Goal: Obtain resource: Obtain resource

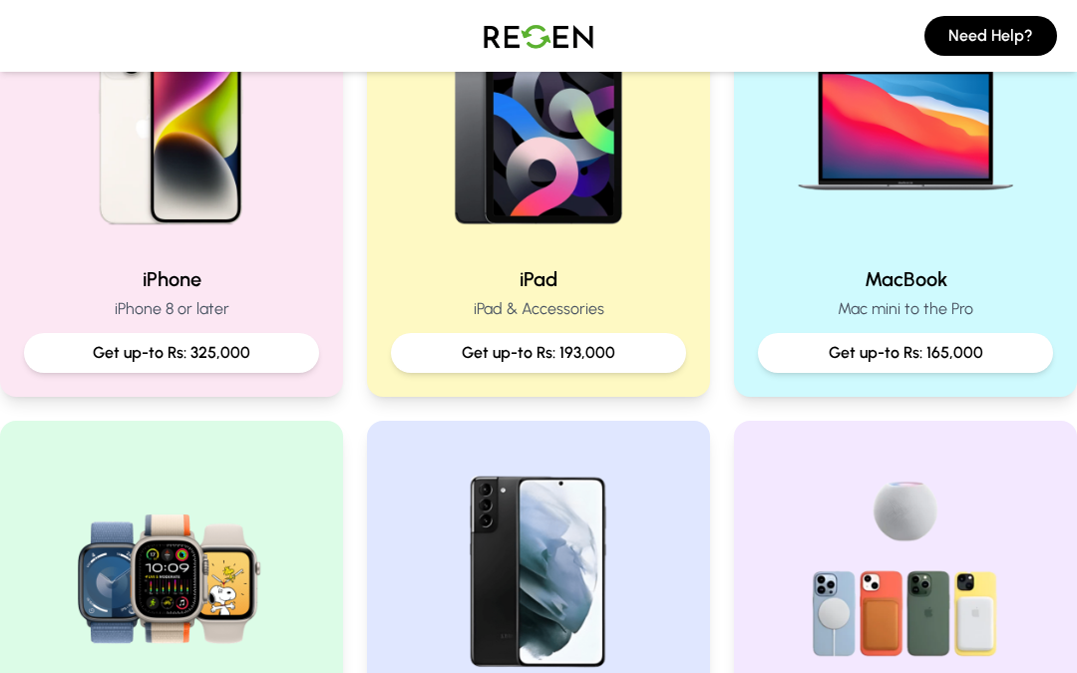
scroll to position [447, 0]
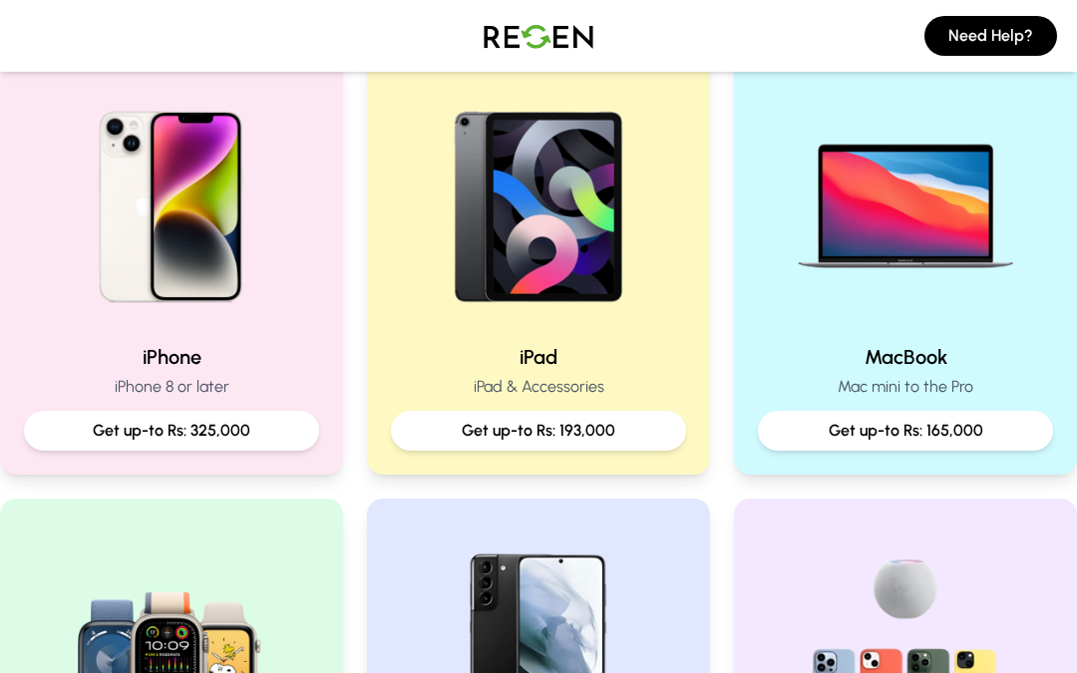
click at [68, 242] on img at bounding box center [171, 199] width 255 height 255
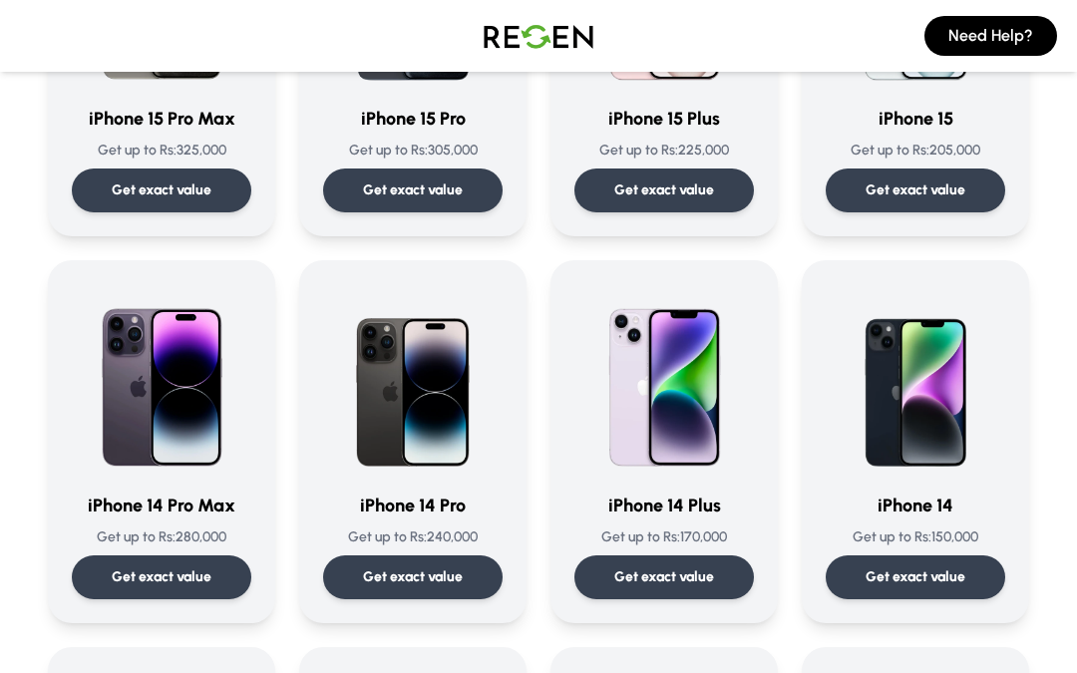
scroll to position [367, 0]
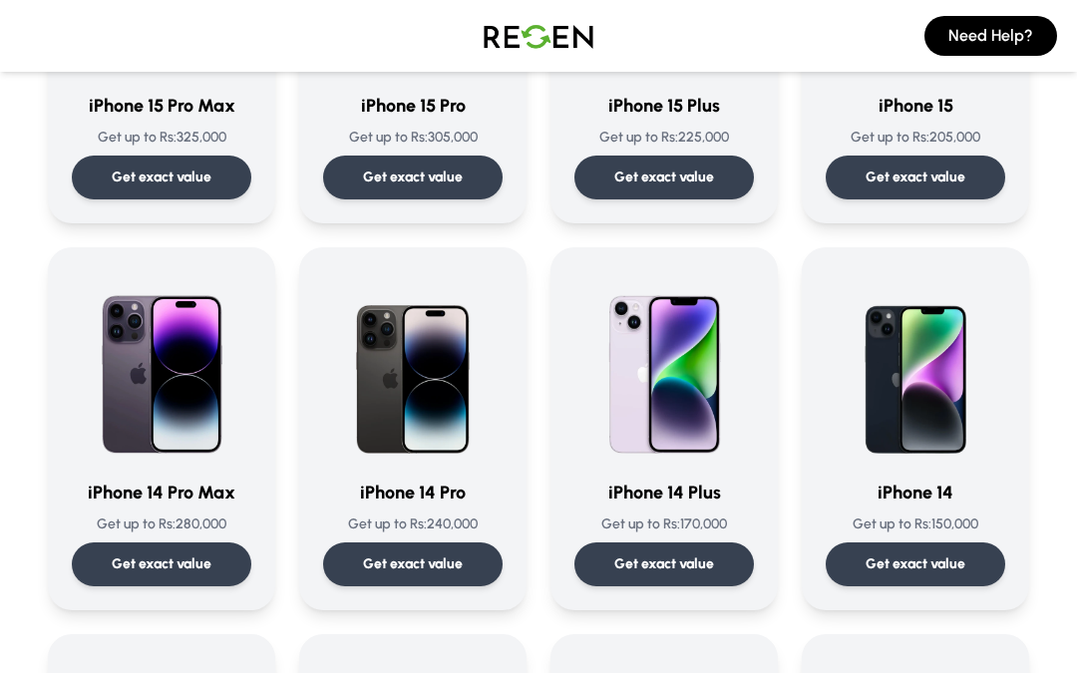
click at [122, 571] on p "Get exact value" at bounding box center [162, 564] width 100 height 20
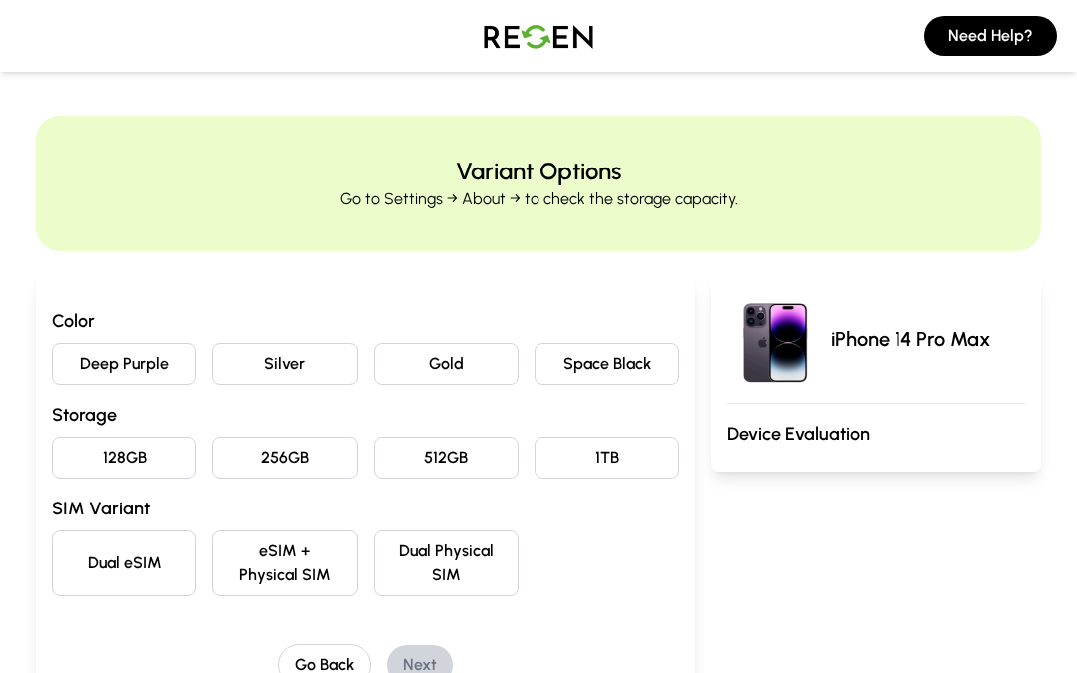
click at [594, 369] on button "Space Black" at bounding box center [606, 364] width 145 height 42
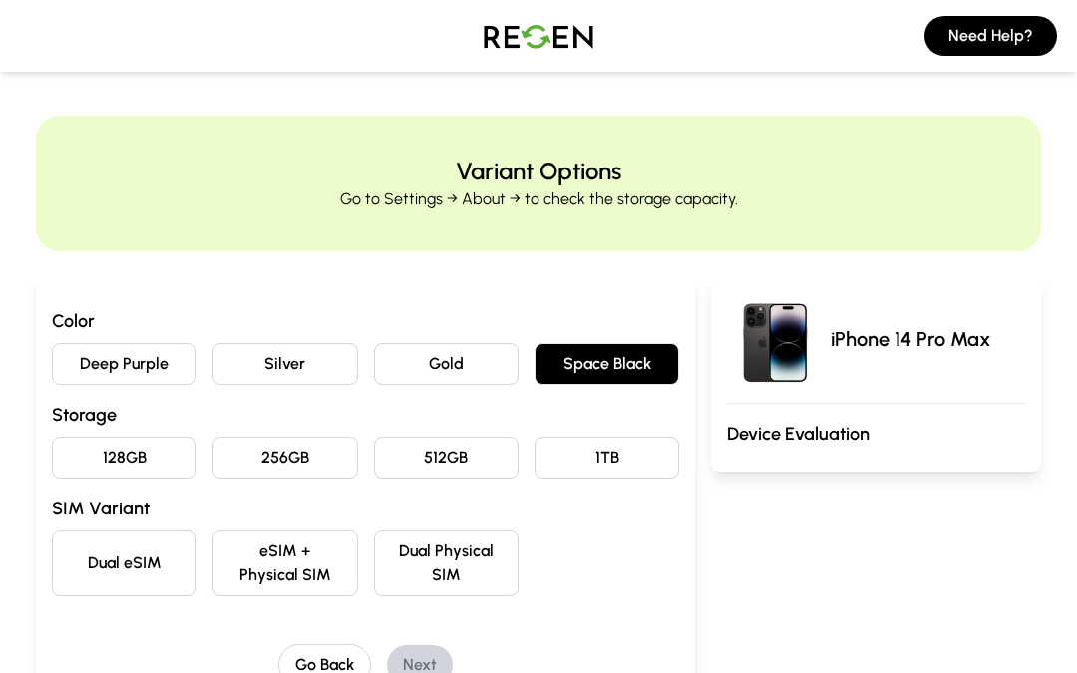
click at [423, 473] on button "512GB" at bounding box center [446, 458] width 145 height 42
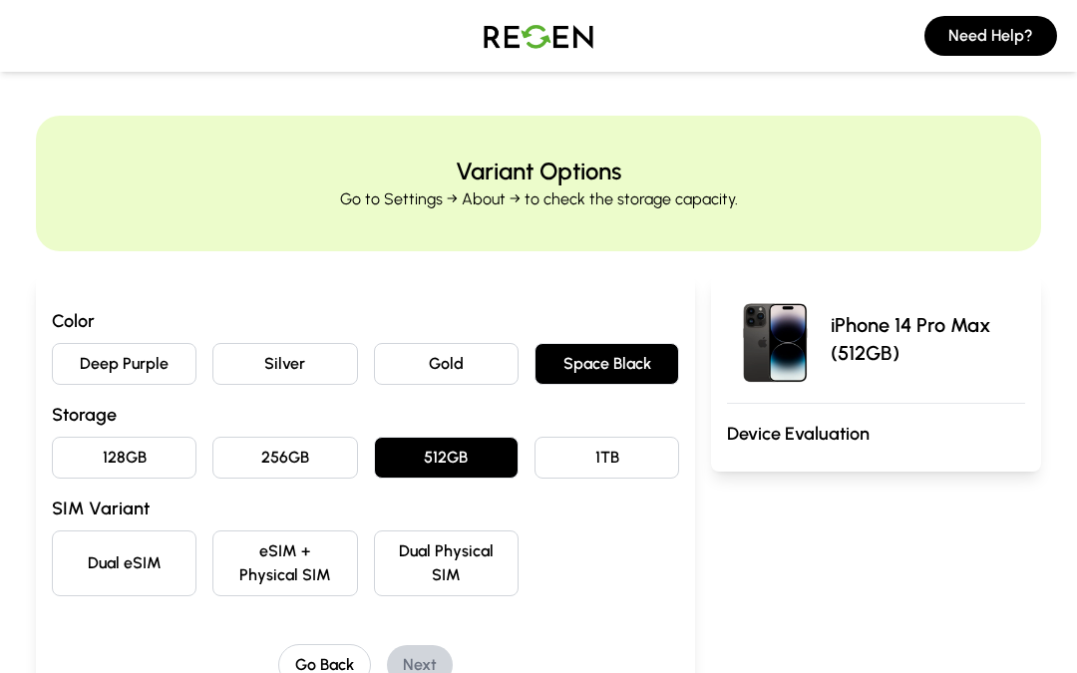
click at [285, 554] on button "eSIM + Physical SIM" at bounding box center [284, 563] width 145 height 66
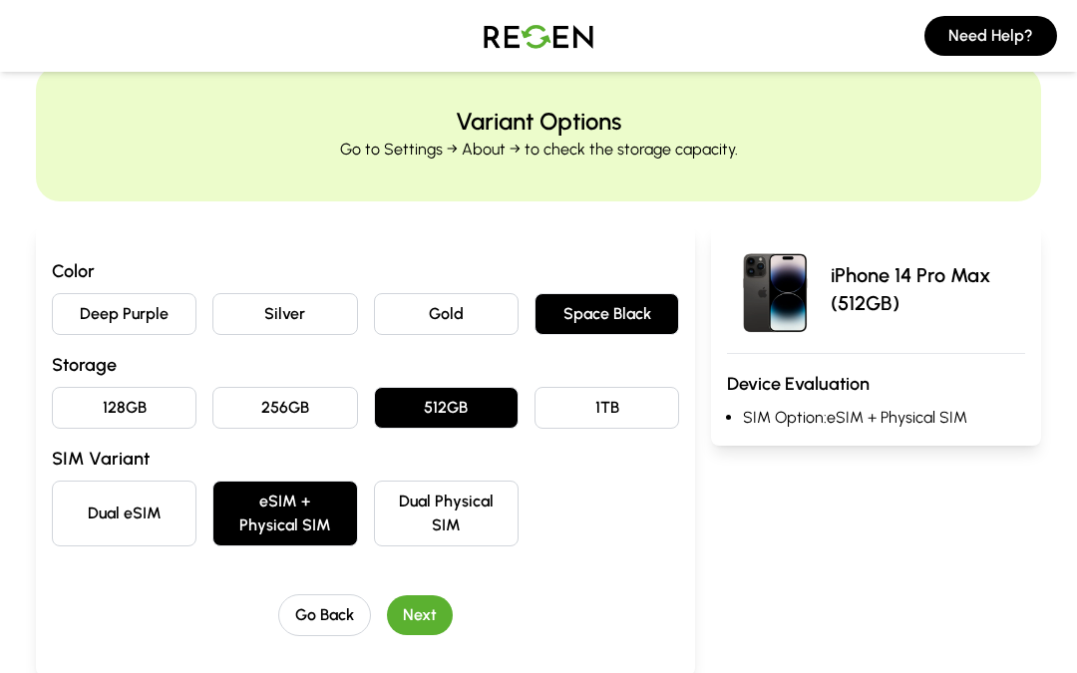
scroll to position [218, 0]
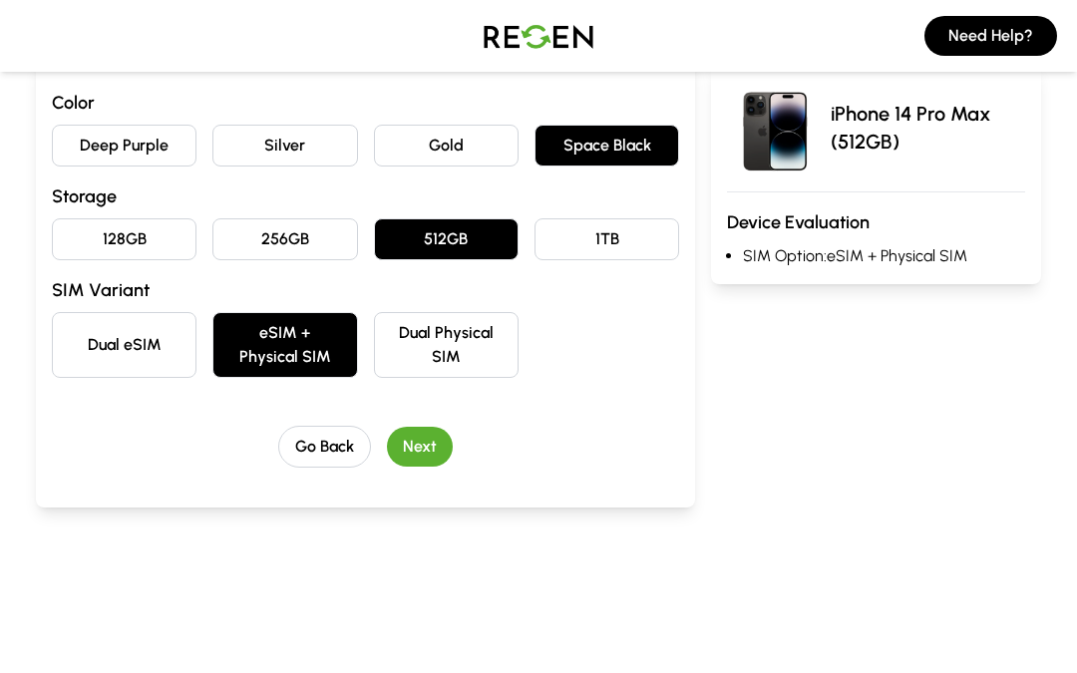
click at [423, 429] on button "Next" at bounding box center [420, 447] width 66 height 40
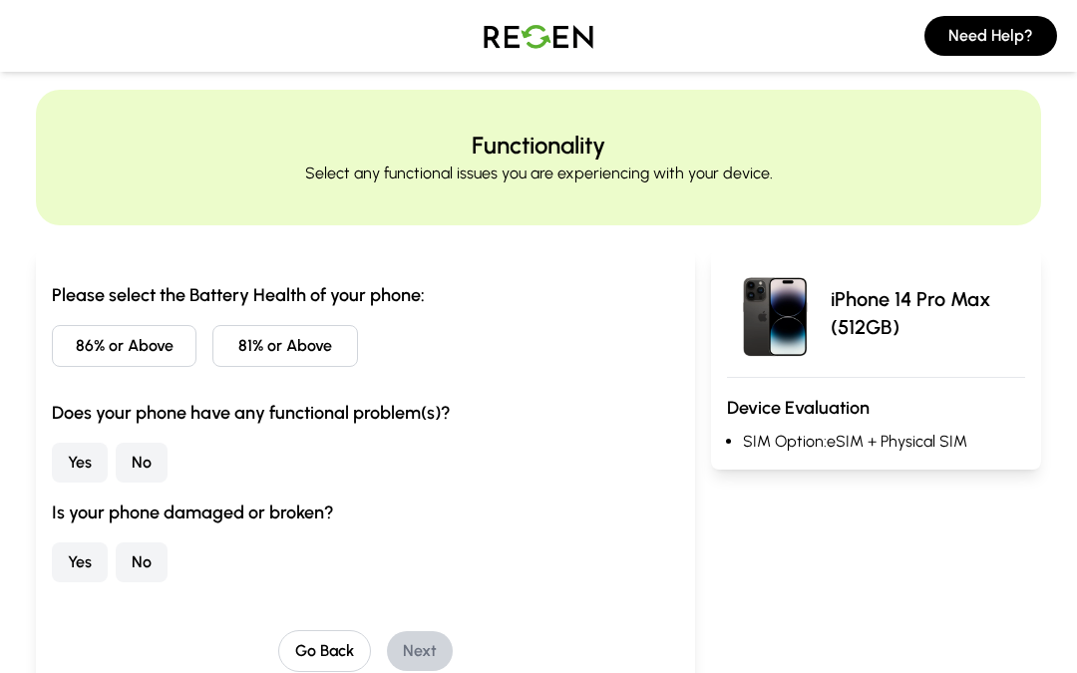
scroll to position [0, 0]
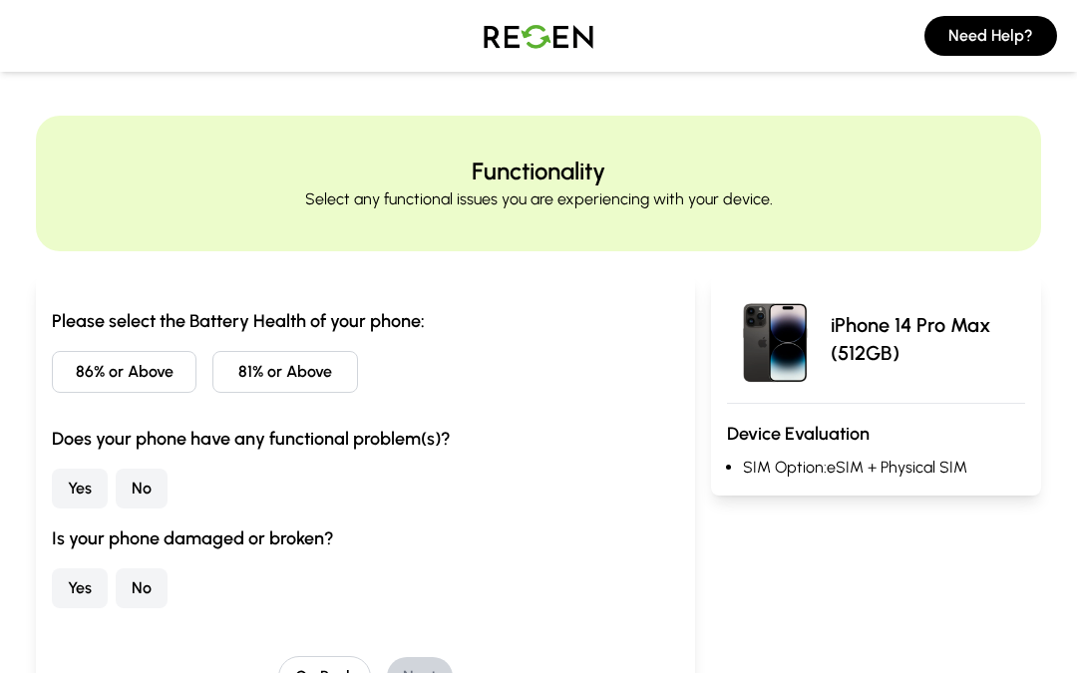
click at [248, 365] on button "81% or Above" at bounding box center [284, 372] width 145 height 42
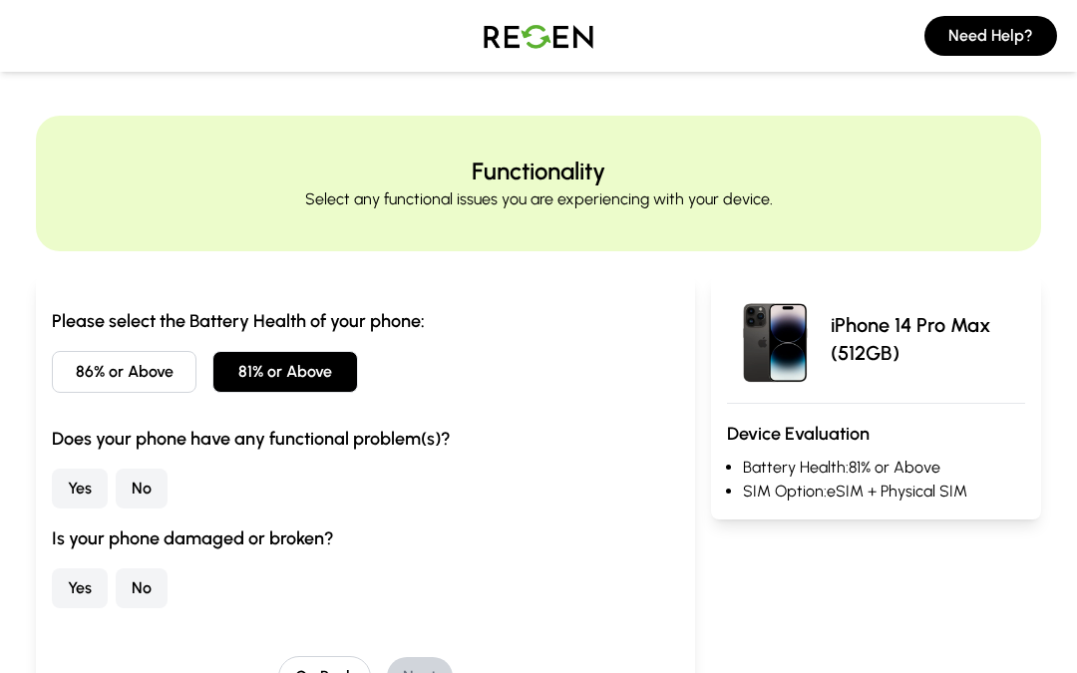
click at [146, 581] on button "No" at bounding box center [142, 588] width 52 height 40
click at [137, 488] on button "No" at bounding box center [142, 489] width 52 height 40
click at [424, 672] on button "Next" at bounding box center [420, 677] width 66 height 40
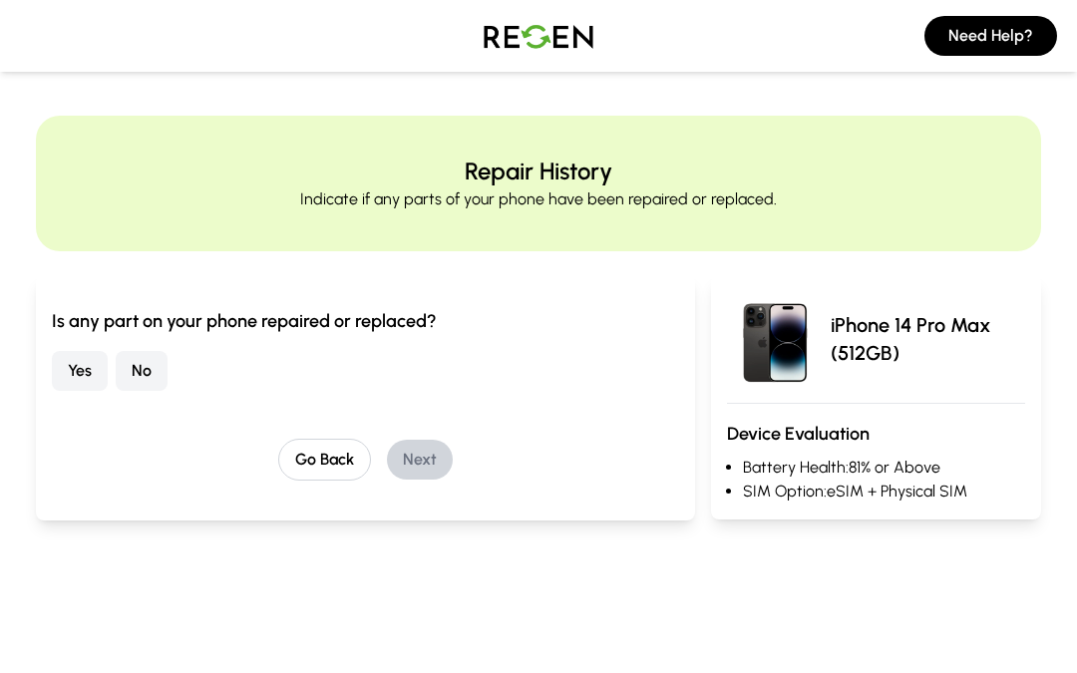
click at [134, 367] on button "No" at bounding box center [142, 371] width 52 height 40
click at [432, 475] on button "Next" at bounding box center [420, 460] width 66 height 40
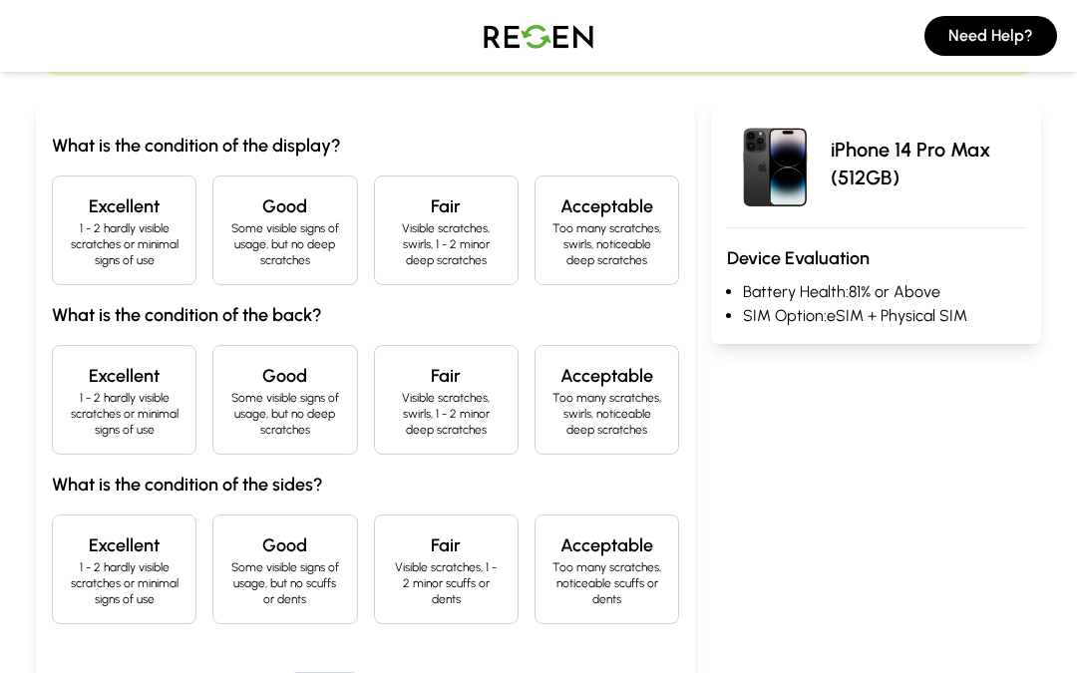
scroll to position [184, 0]
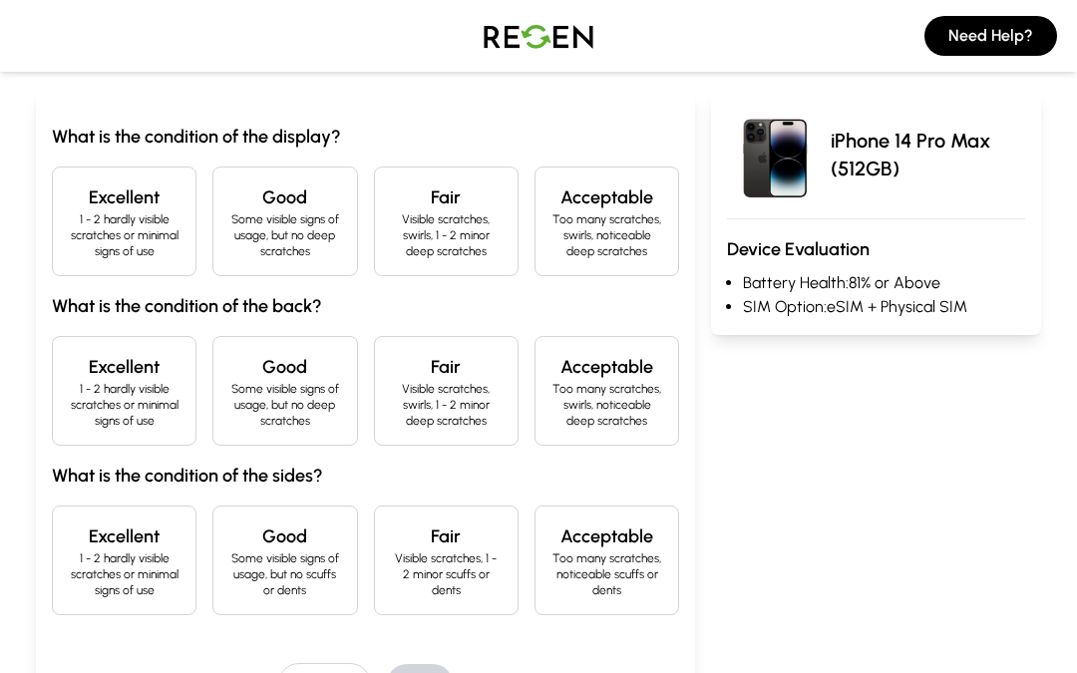
click at [74, 182] on div "Excellent 1 - 2 hardly visible scratches or minimal signs of use" at bounding box center [124, 221] width 145 height 110
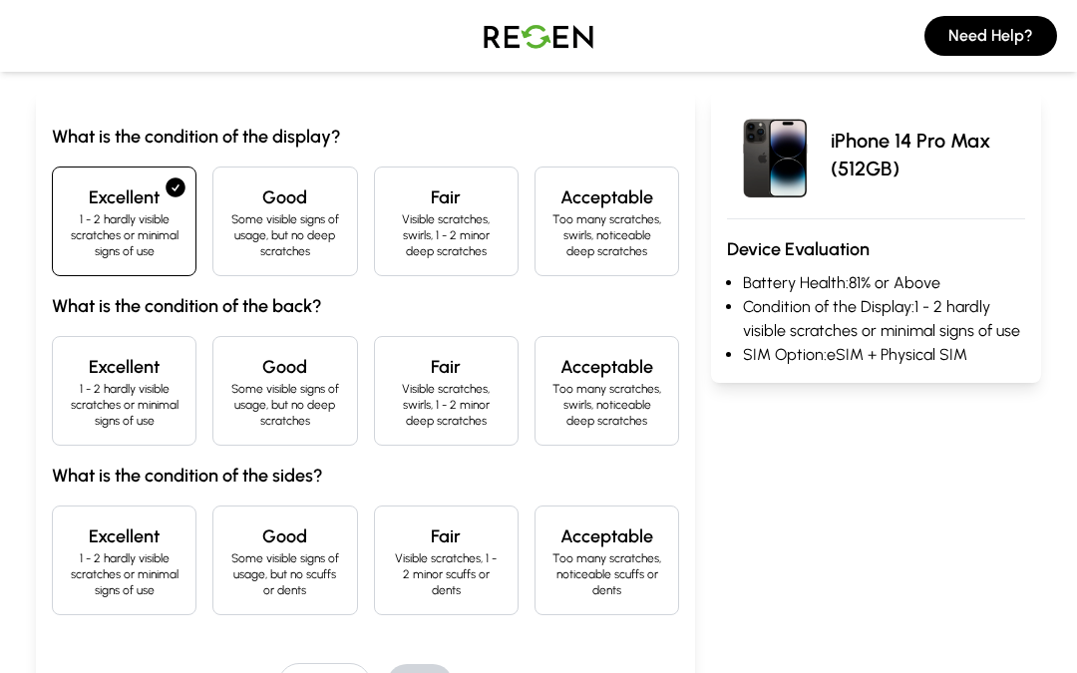
click at [120, 400] on p "1 - 2 hardly visible scratches or minimal signs of use" at bounding box center [124, 405] width 111 height 48
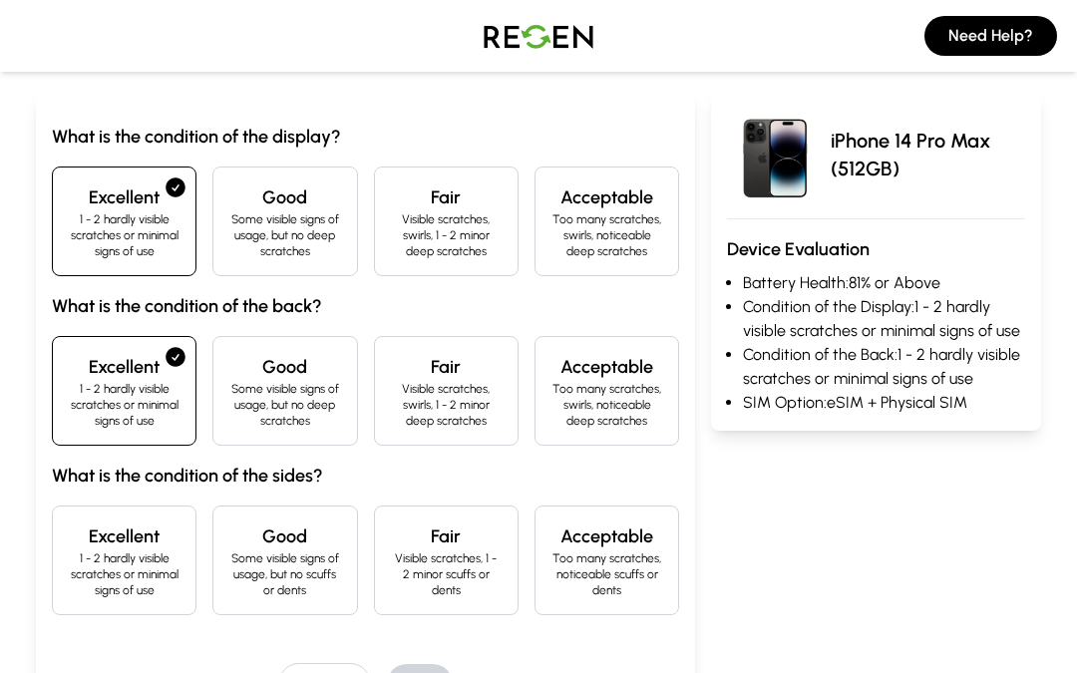
click at [273, 195] on h4 "Good" at bounding box center [284, 197] width 111 height 28
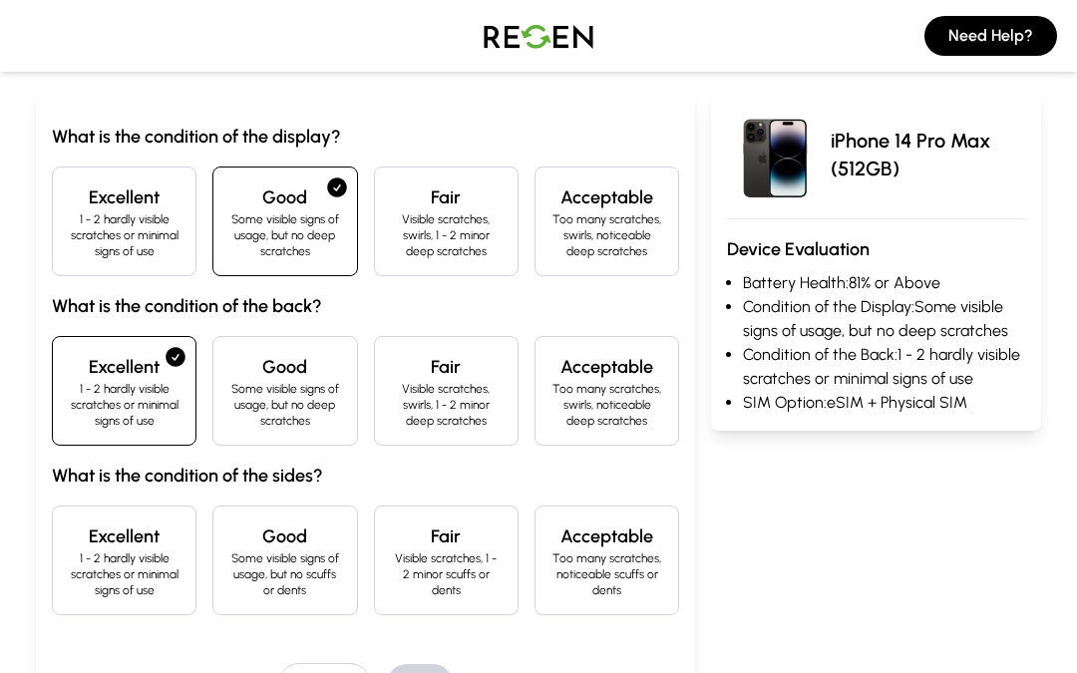
click at [505, 203] on div "Fair Visible scratches, swirls, 1 - 2 minor deep scratches" at bounding box center [446, 221] width 145 height 110
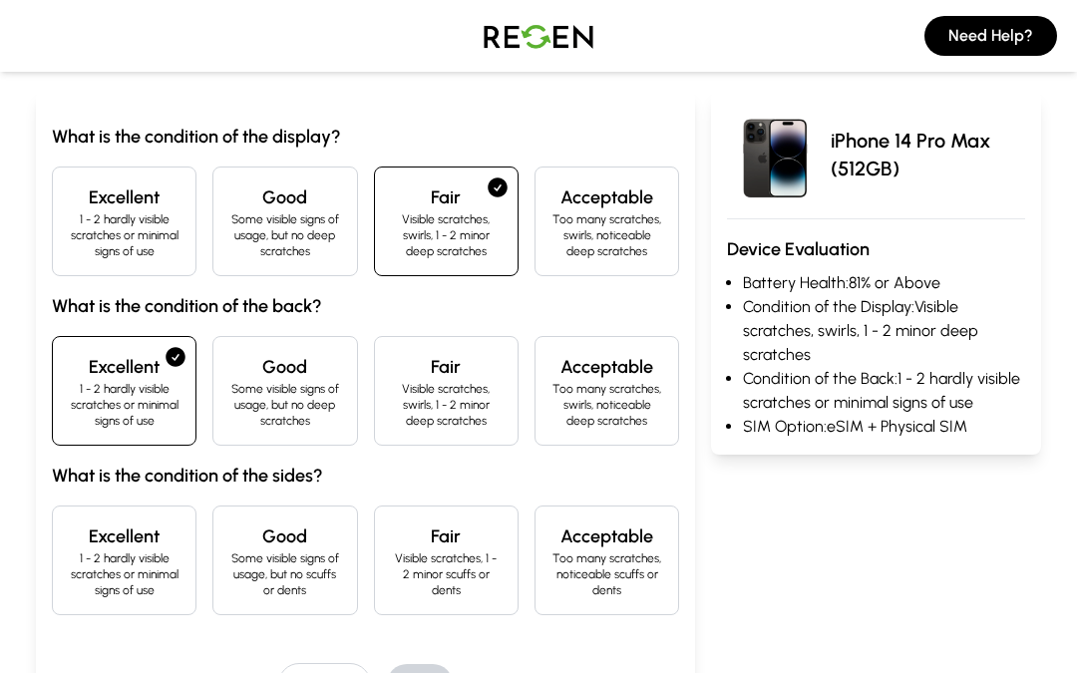
click at [91, 547] on h4 "Excellent" at bounding box center [124, 536] width 111 height 28
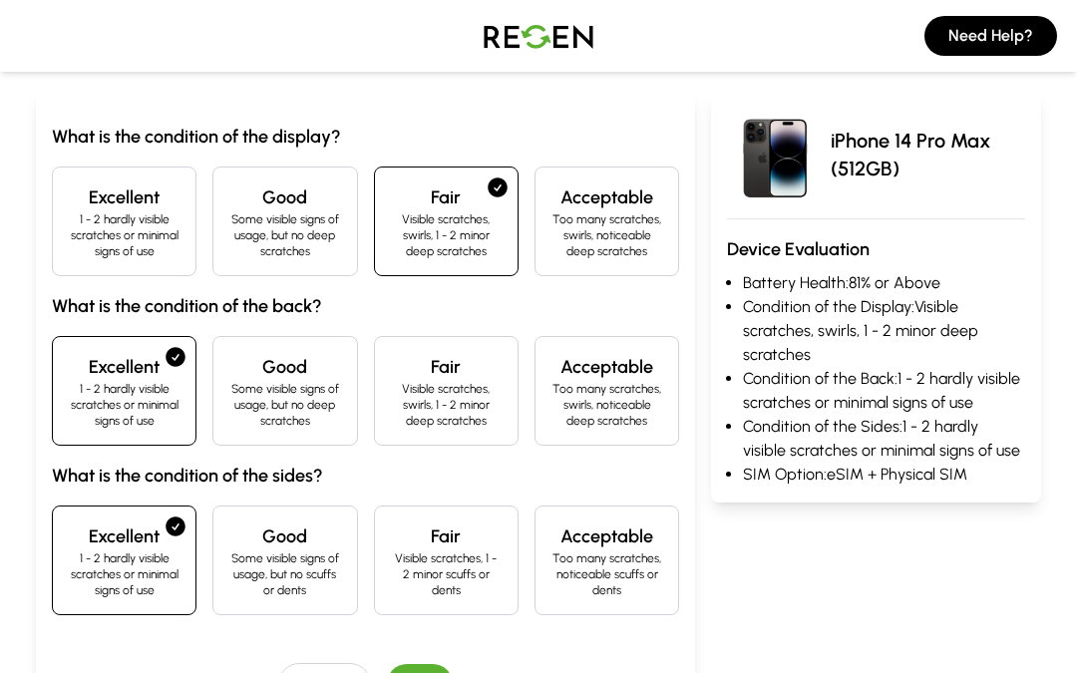
click at [421, 672] on button "Next" at bounding box center [420, 684] width 66 height 40
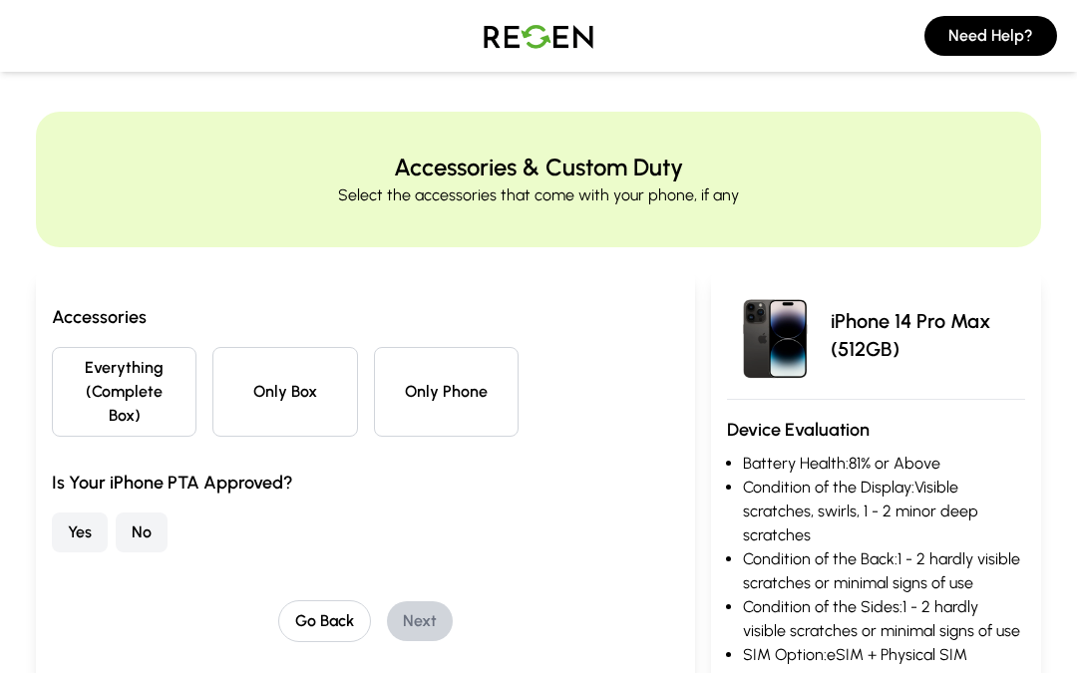
scroll to position [0, 0]
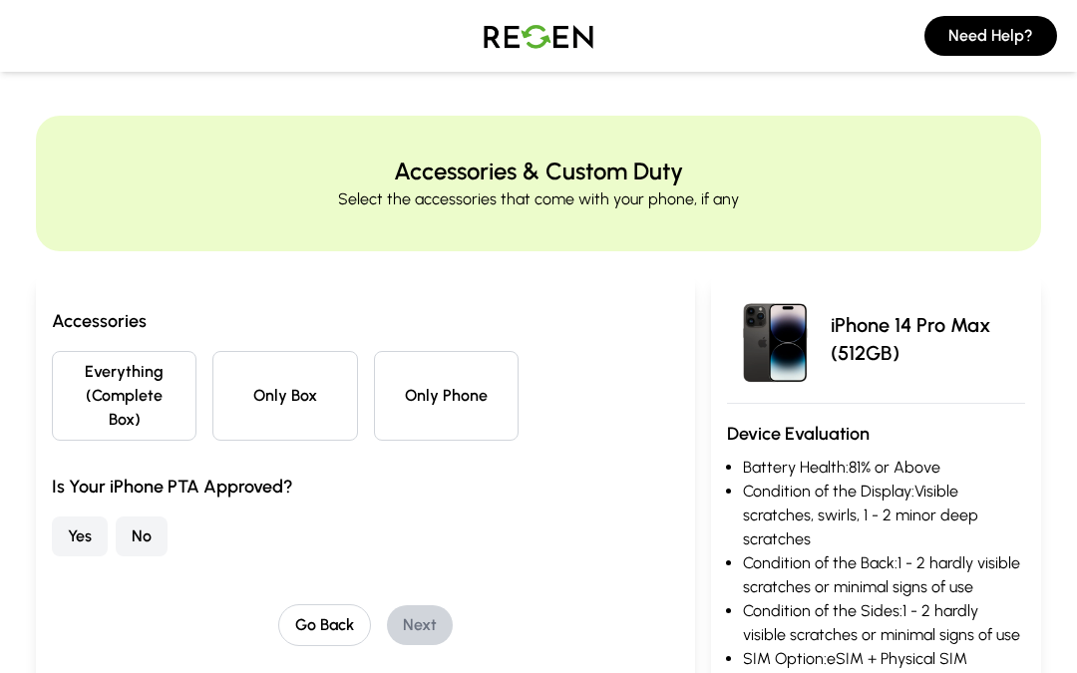
click at [88, 401] on button "Everything (Complete Box)" at bounding box center [124, 396] width 145 height 90
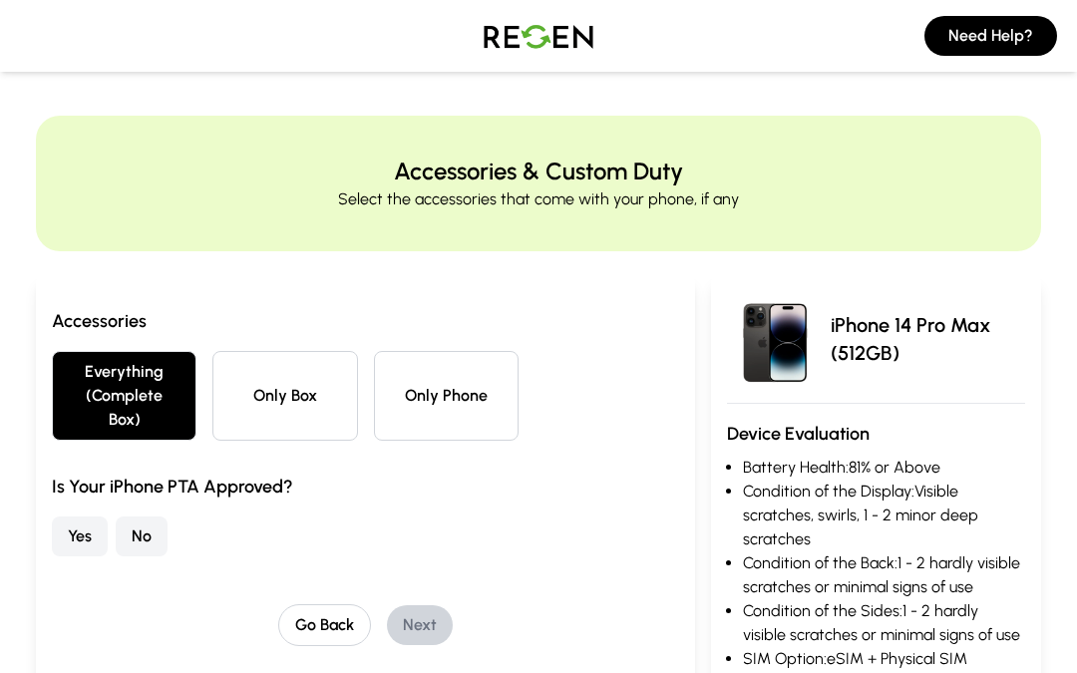
click at [69, 537] on button "Yes" at bounding box center [80, 536] width 56 height 40
click at [423, 644] on button "Next" at bounding box center [420, 625] width 66 height 40
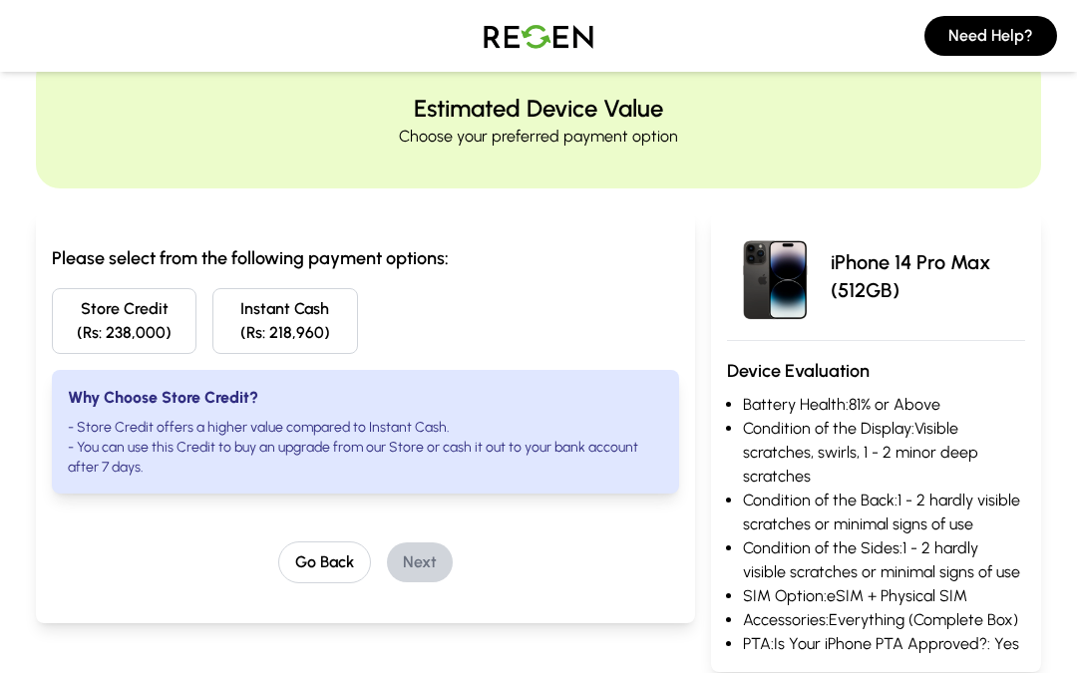
scroll to position [64, 0]
click at [1070, 248] on div "Estimated Device Value Choose your preferred payment option Please select from …" at bounding box center [538, 361] width 1077 height 619
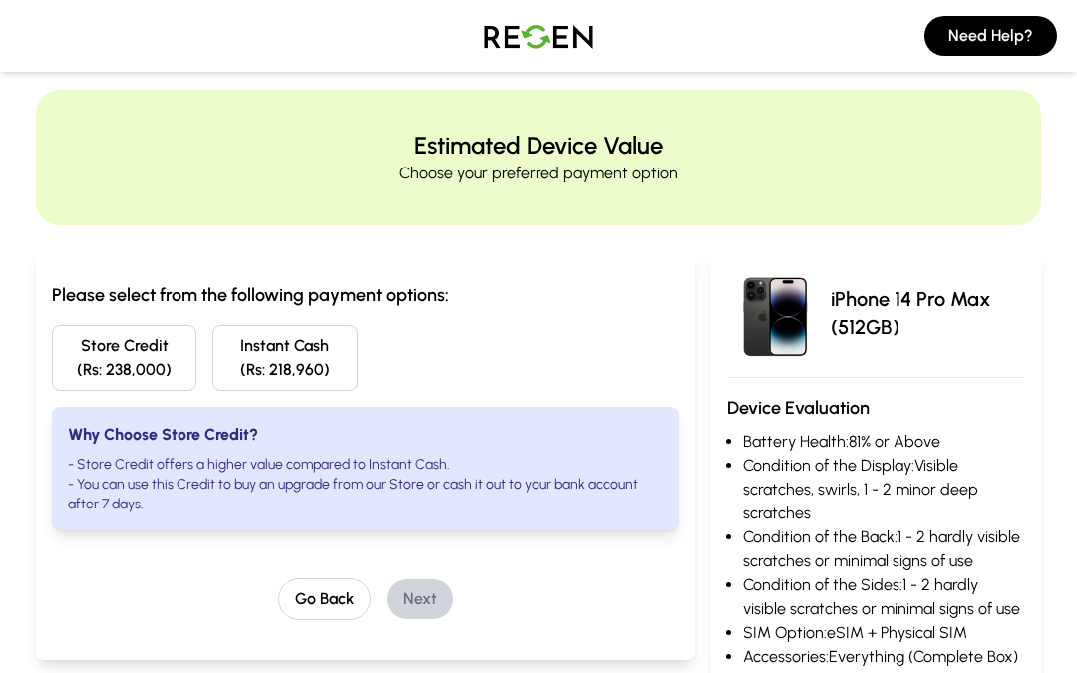
scroll to position [0, 0]
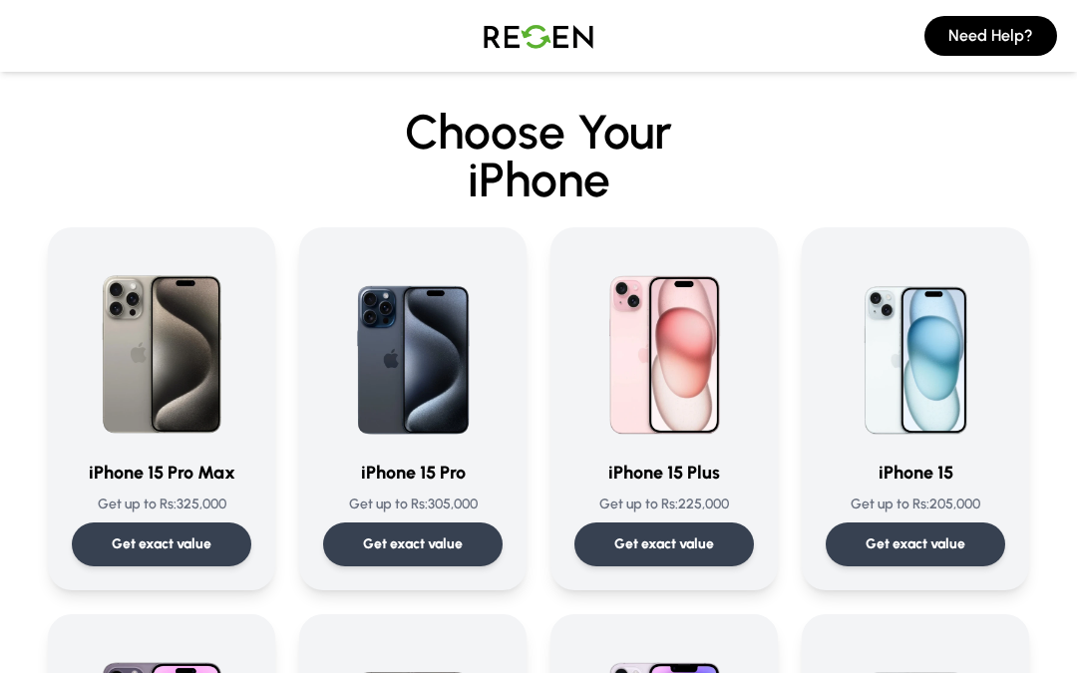
click at [120, 344] on img at bounding box center [161, 346] width 179 height 191
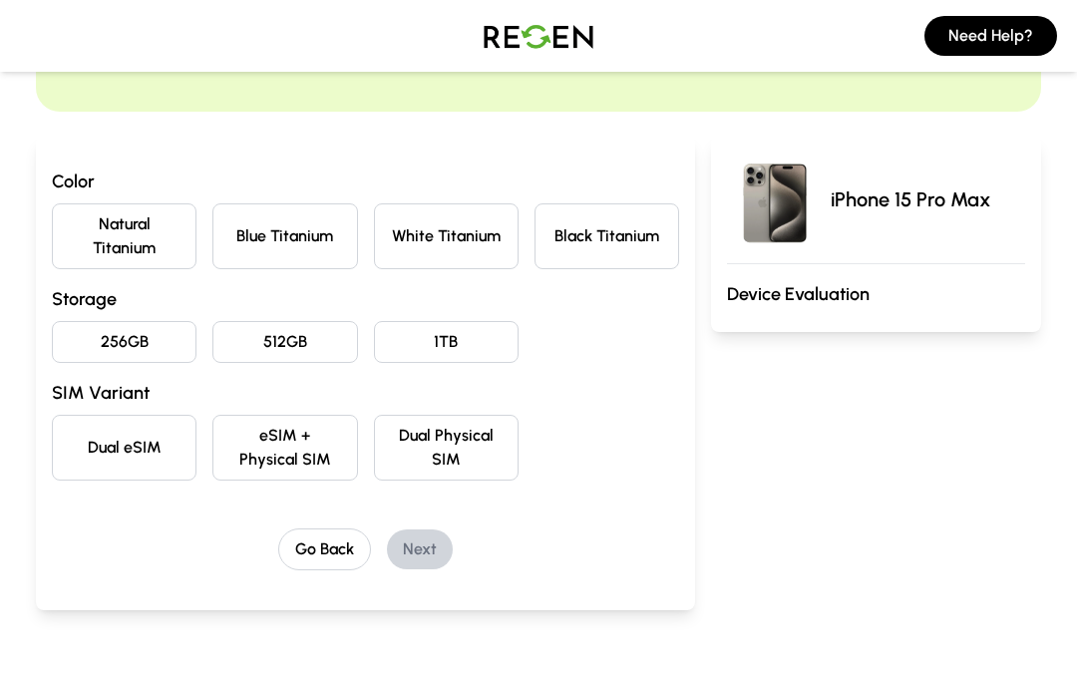
scroll to position [132, 0]
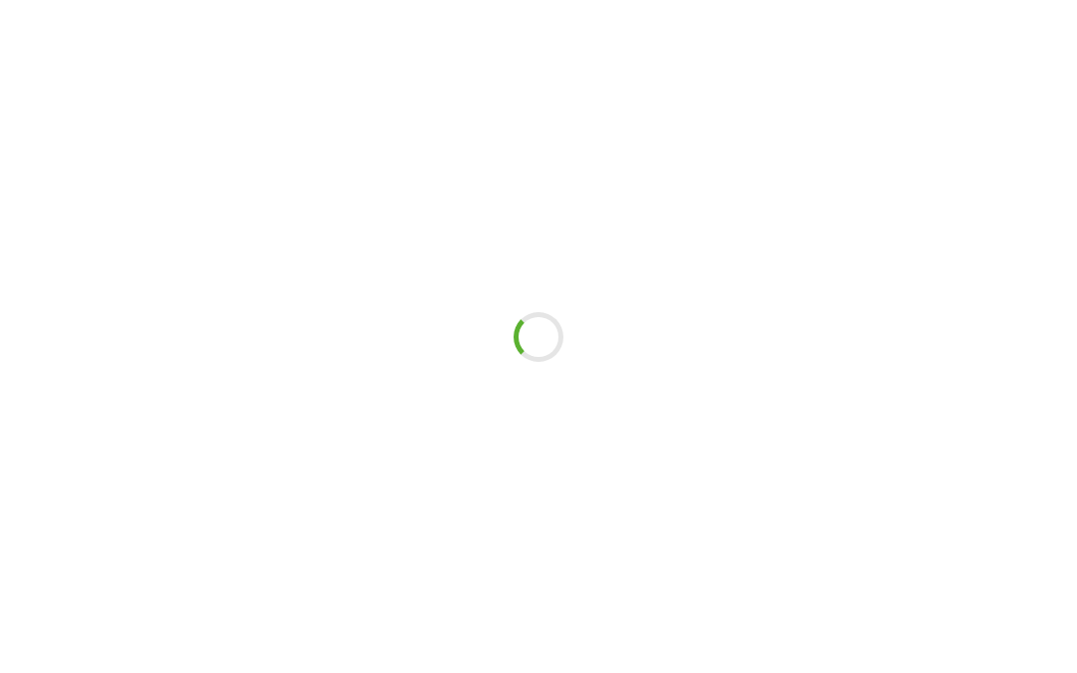
scroll to position [76, 0]
